Goal: Communication & Community: Answer question/provide support

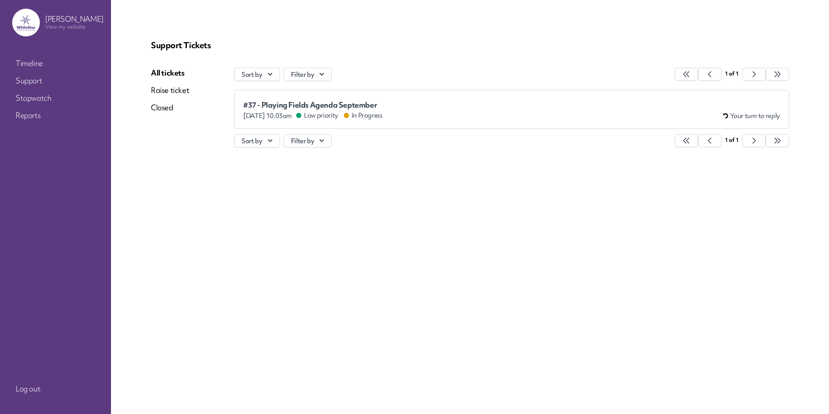
click at [751, 113] on span "Your turn to reply" at bounding box center [755, 115] width 50 height 9
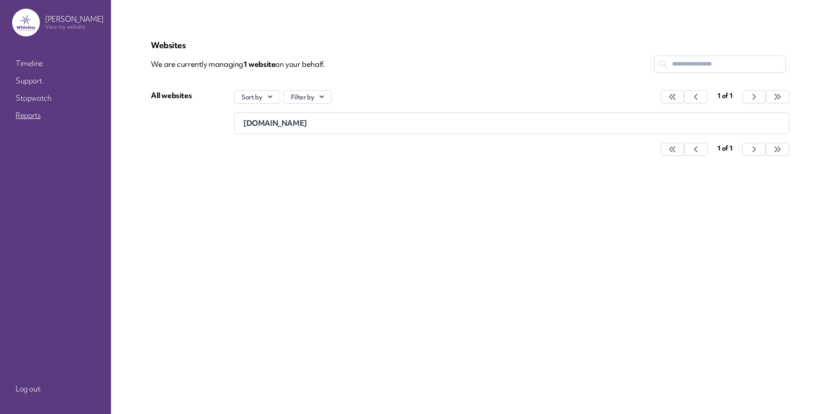
click at [25, 112] on link "Reports" at bounding box center [55, 116] width 87 height 16
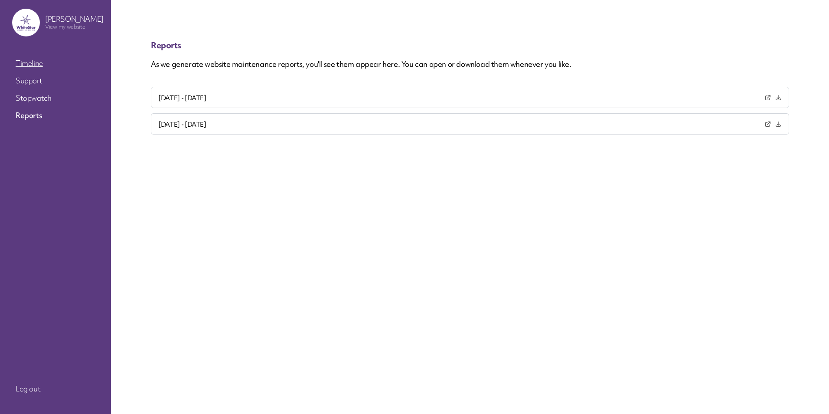
click at [24, 63] on link "Timeline" at bounding box center [55, 64] width 87 height 16
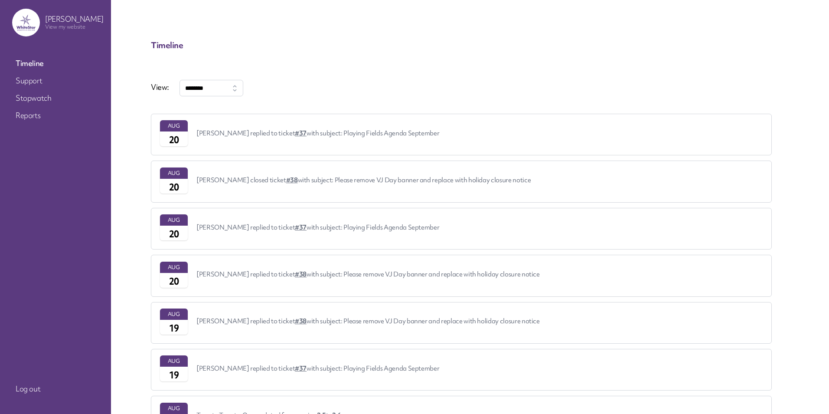
click at [295, 132] on link "#37" at bounding box center [301, 133] width 12 height 8
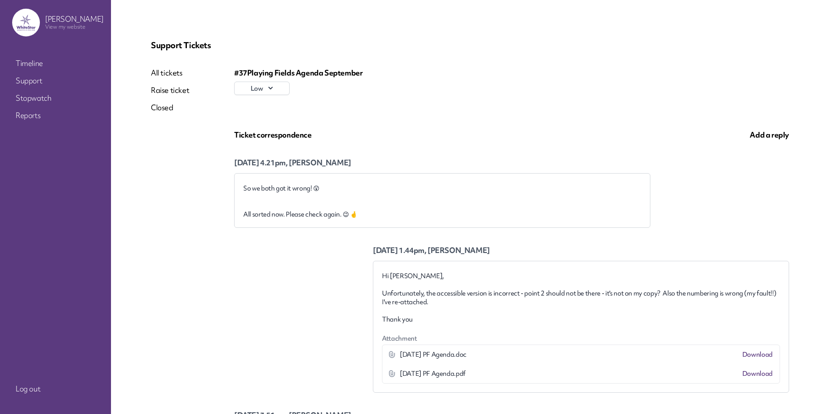
click at [753, 134] on span "Add a reply" at bounding box center [769, 135] width 39 height 10
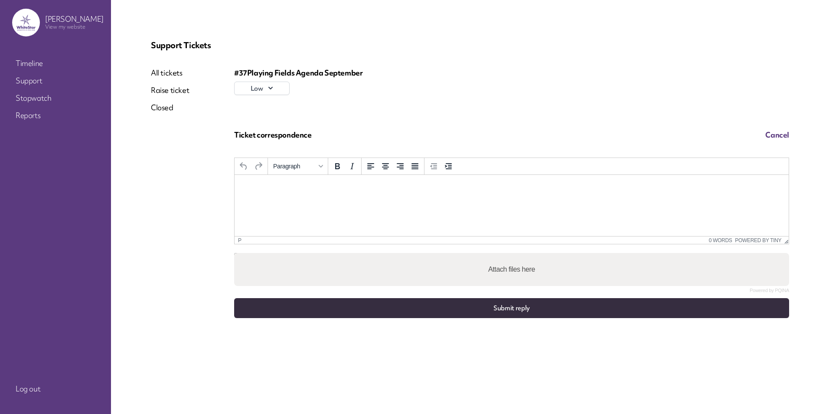
click at [259, 192] on html at bounding box center [512, 186] width 554 height 23
click at [495, 305] on button "Submit reply" at bounding box center [511, 308] width 555 height 20
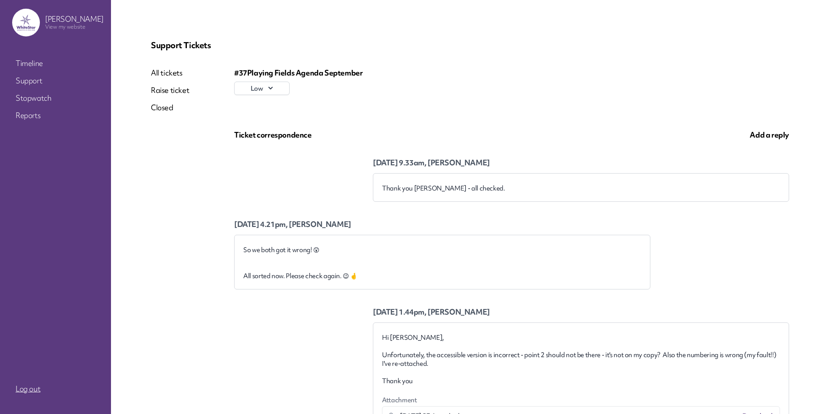
click at [22, 390] on link "Log out" at bounding box center [55, 389] width 87 height 16
